Goal: Check status: Check status

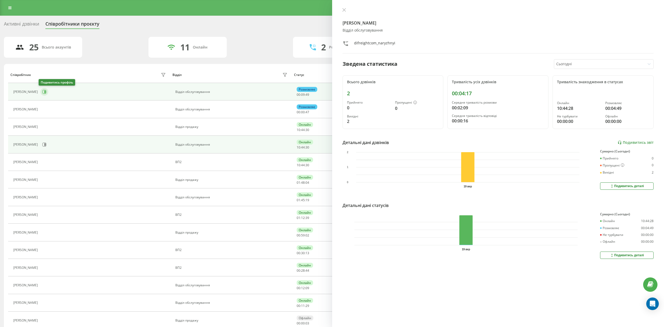
click at [40, 91] on button at bounding box center [44, 92] width 8 height 8
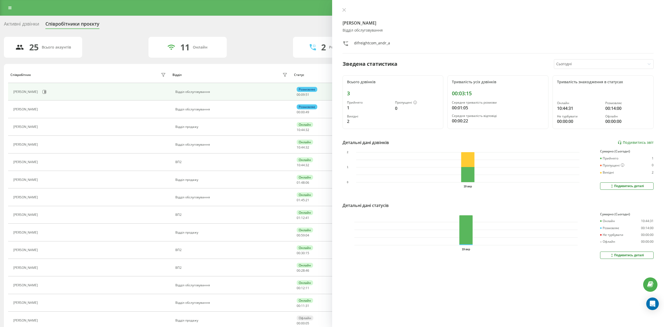
click at [346, 9] on button at bounding box center [344, 10] width 7 height 5
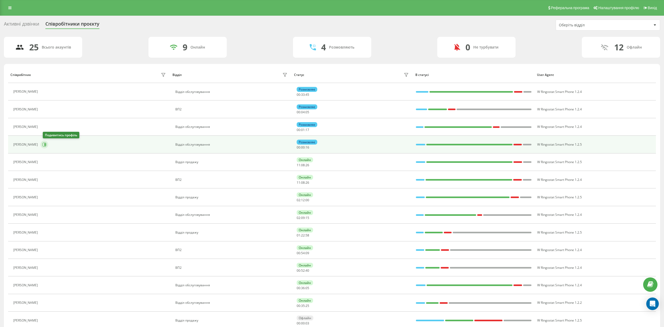
click at [46, 145] on icon at bounding box center [44, 144] width 1 height 3
